Goal: Task Accomplishment & Management: Use online tool/utility

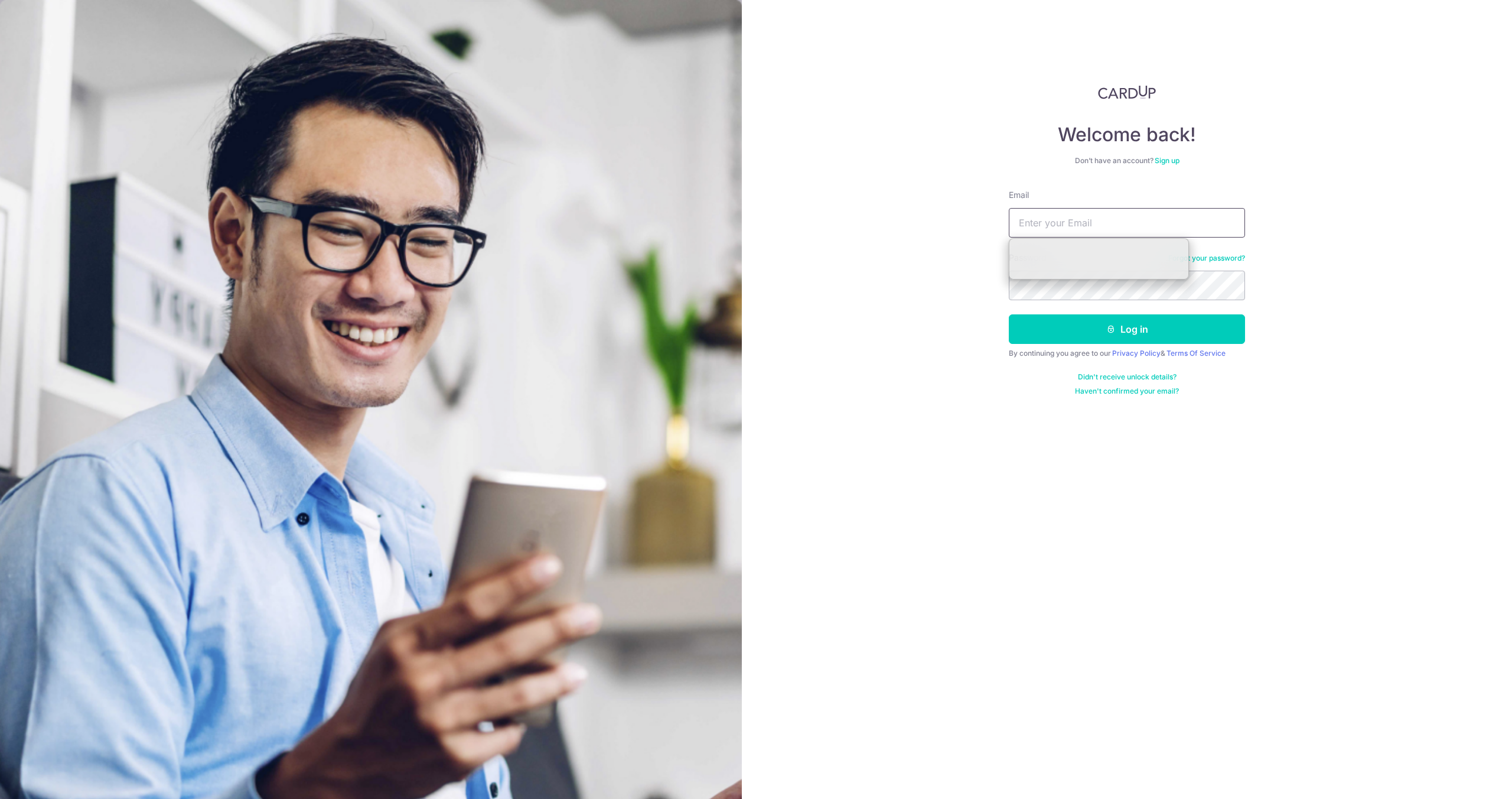
click at [1169, 230] on input "Email" at bounding box center [1127, 223] width 236 height 29
type input "tatyeou@techventis.com"
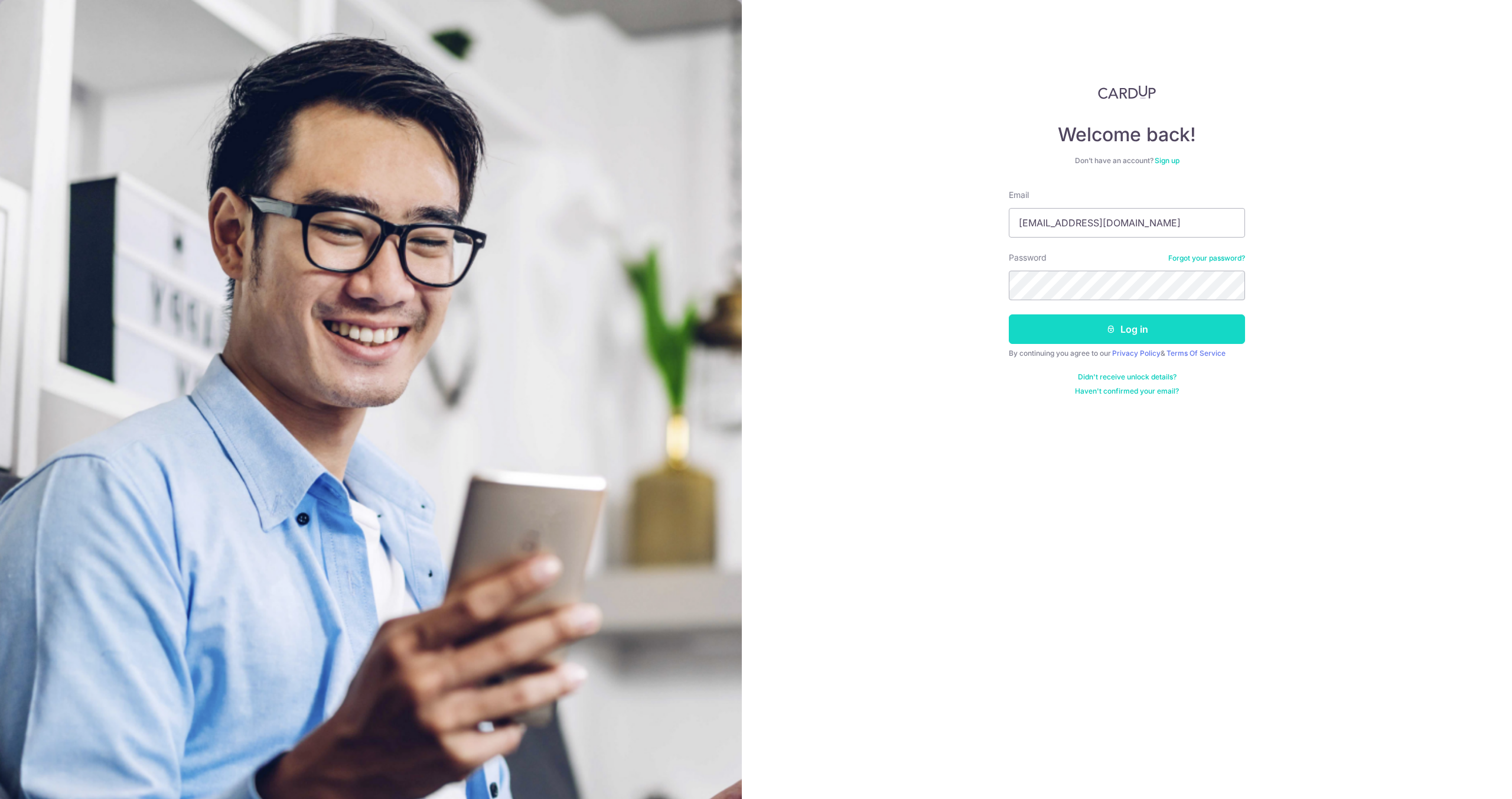
click at [1162, 327] on button "Log in" at bounding box center [1127, 329] width 236 height 29
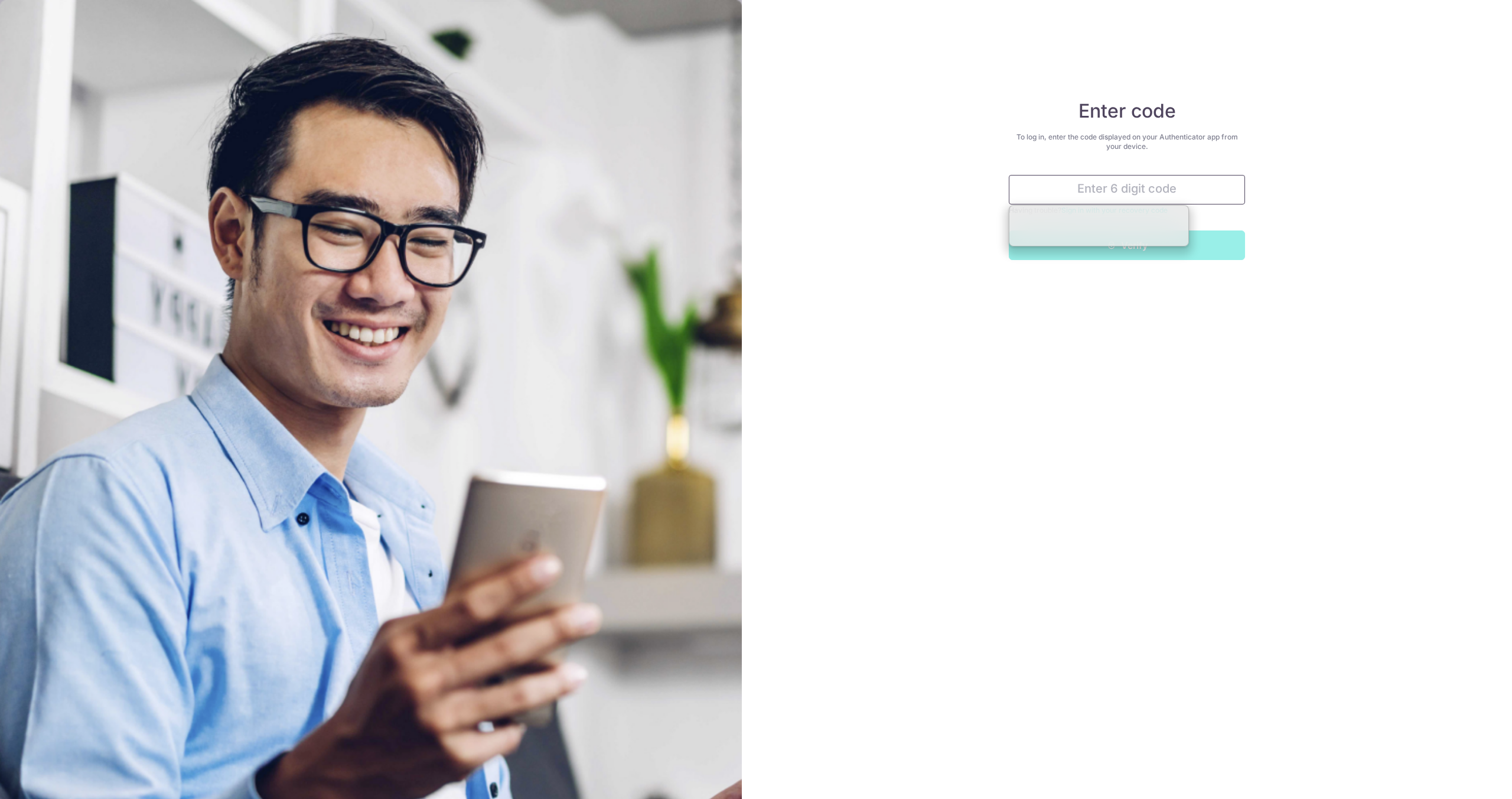
click at [1101, 199] on input "text" at bounding box center [1127, 190] width 236 height 29
type input "820651"
click at [1123, 247] on button "Verify" at bounding box center [1127, 245] width 236 height 29
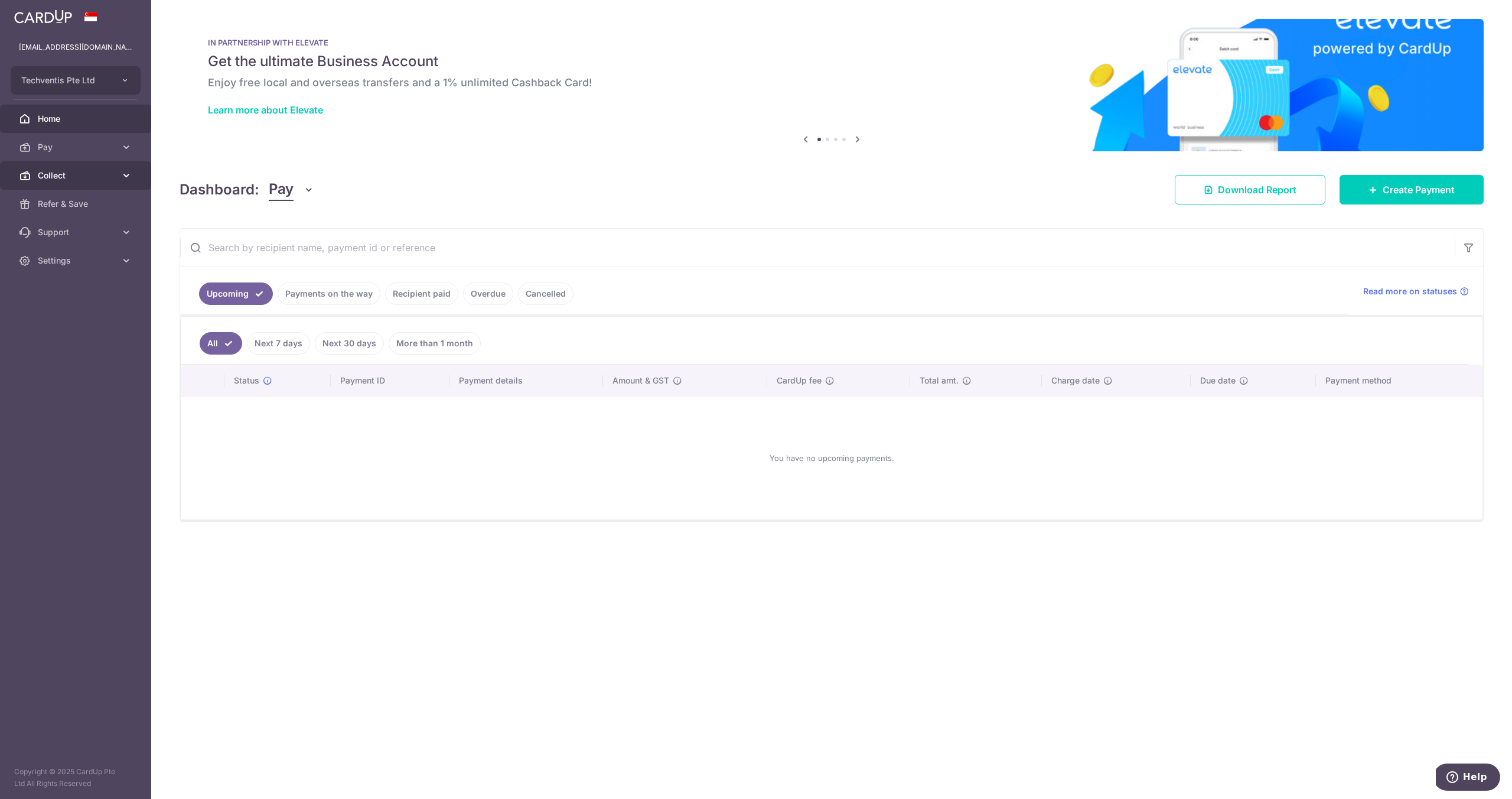
click at [72, 170] on span "Collect" at bounding box center [76, 175] width 78 height 12
click at [95, 256] on span "Payment Requests" at bounding box center [76, 260] width 78 height 12
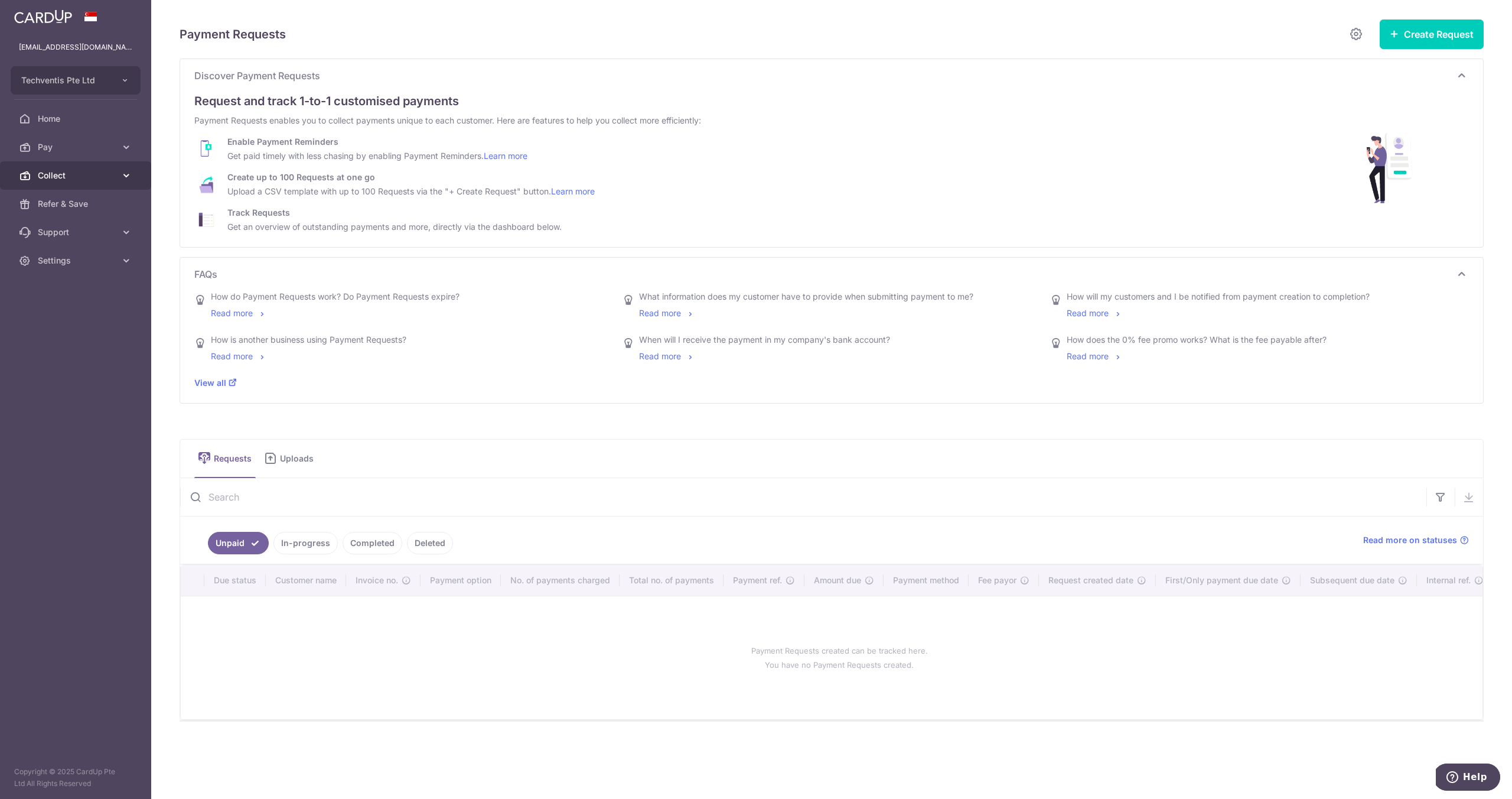
click at [49, 176] on span "Collect" at bounding box center [76, 175] width 78 height 12
click at [62, 230] on span "Payment Pages" at bounding box center [76, 232] width 78 height 12
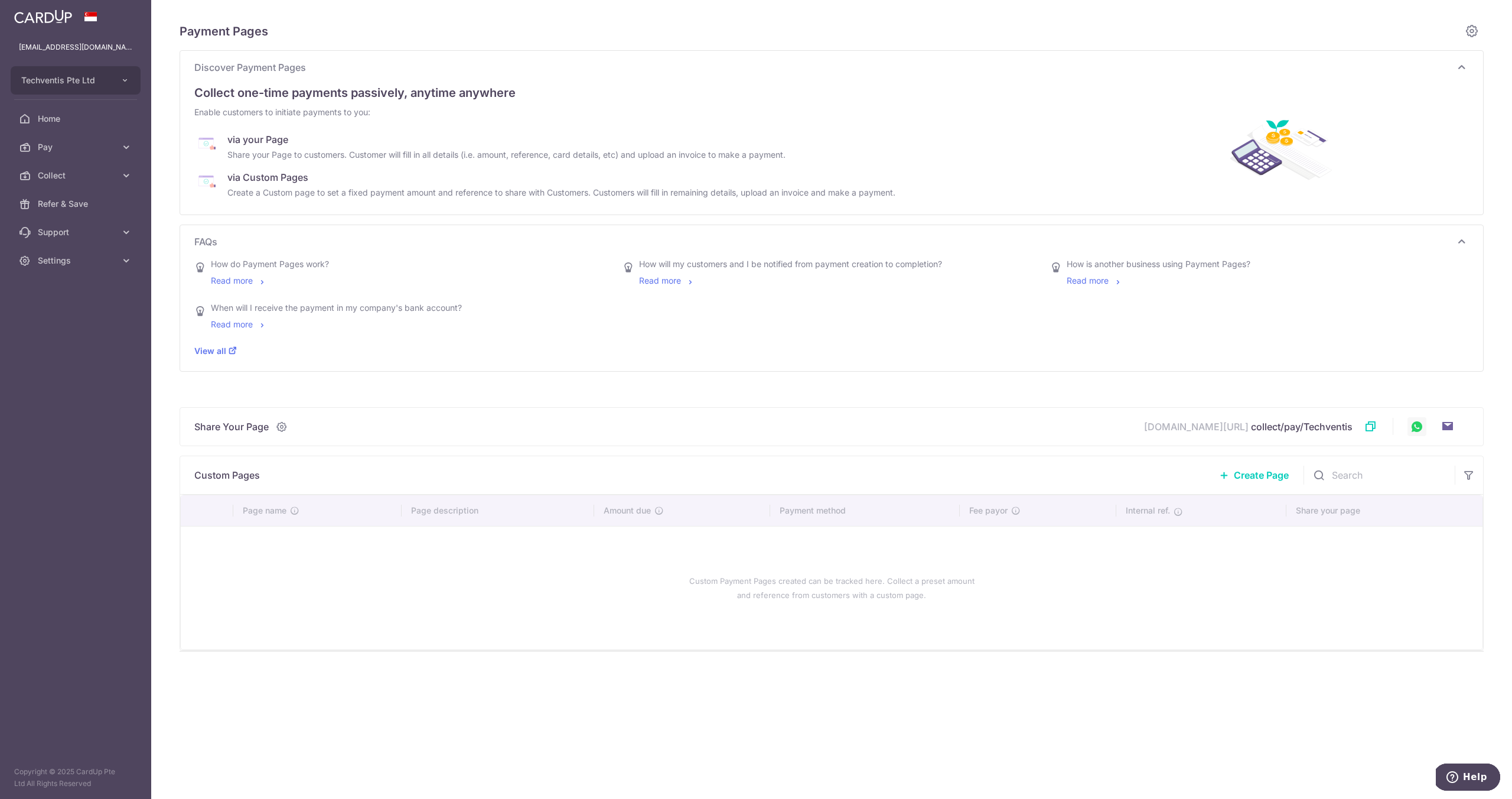
click at [1416, 427] on link at bounding box center [1416, 426] width 19 height 19
click at [1367, 426] on link at bounding box center [1370, 425] width 16 height 16
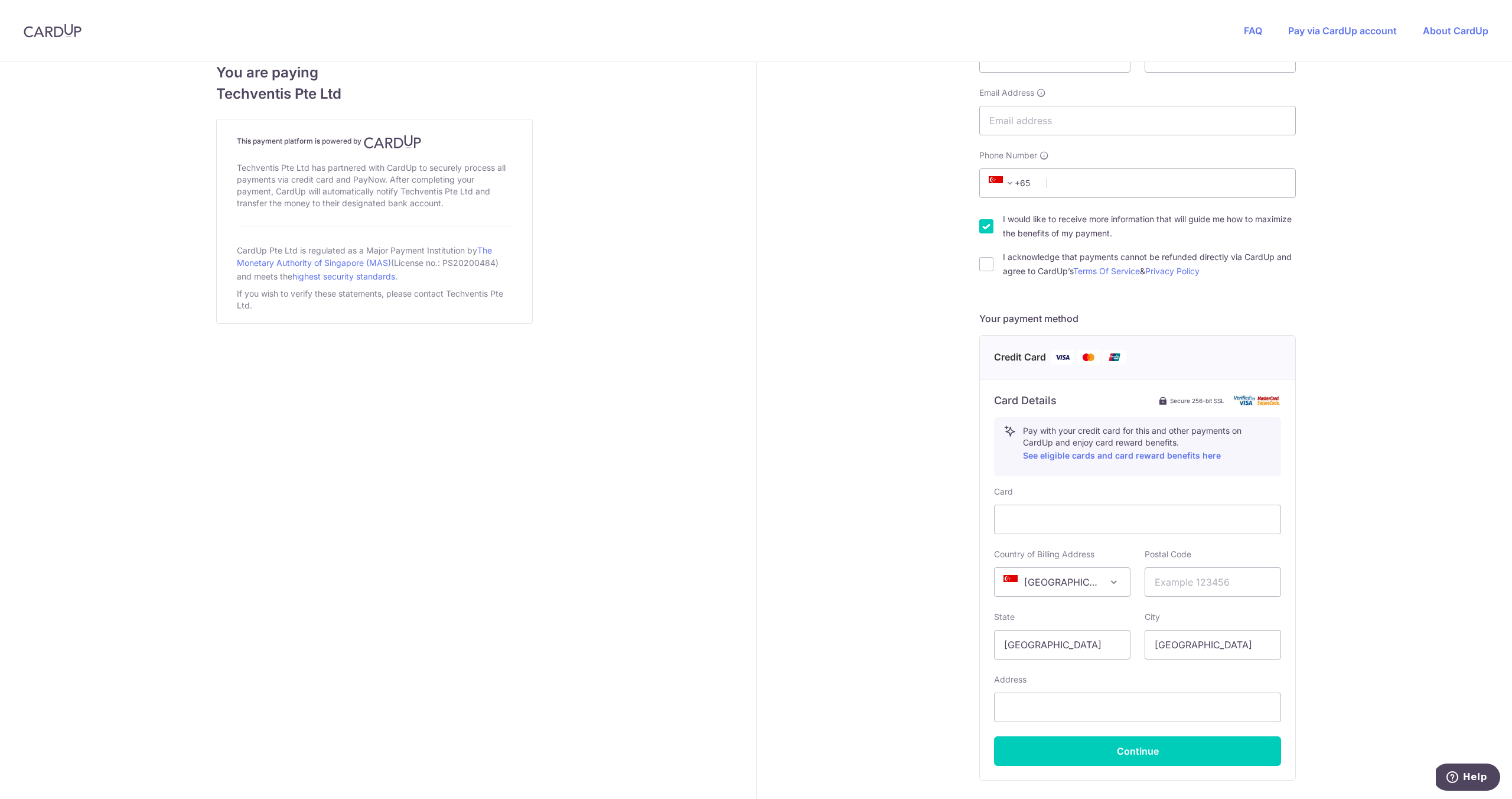
scroll to position [265, 0]
